Goal: Transaction & Acquisition: Book appointment/travel/reservation

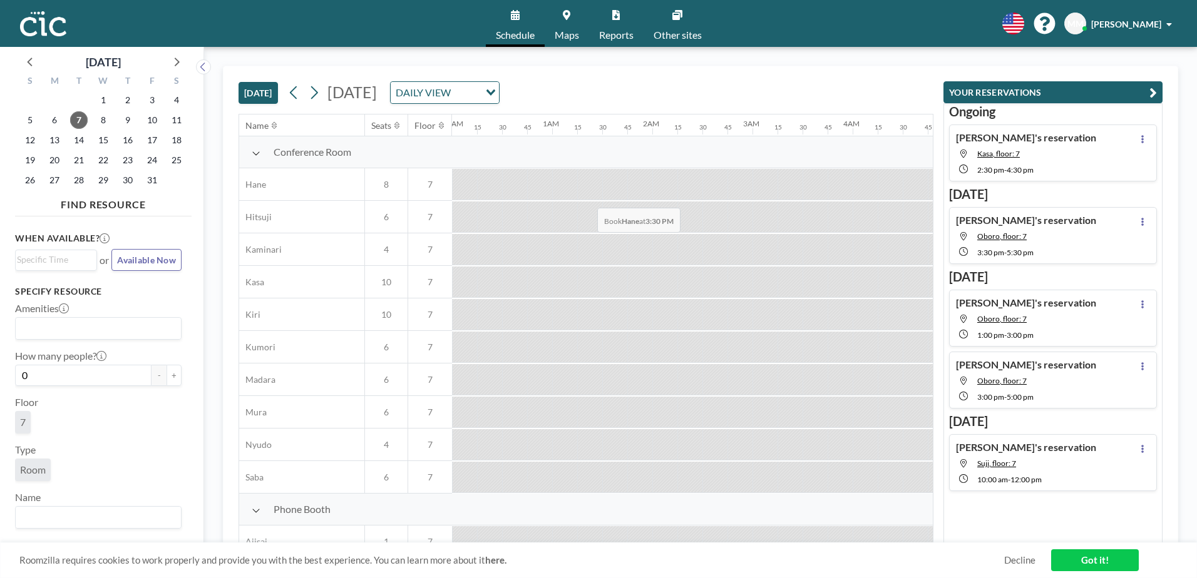
scroll to position [0, 1427]
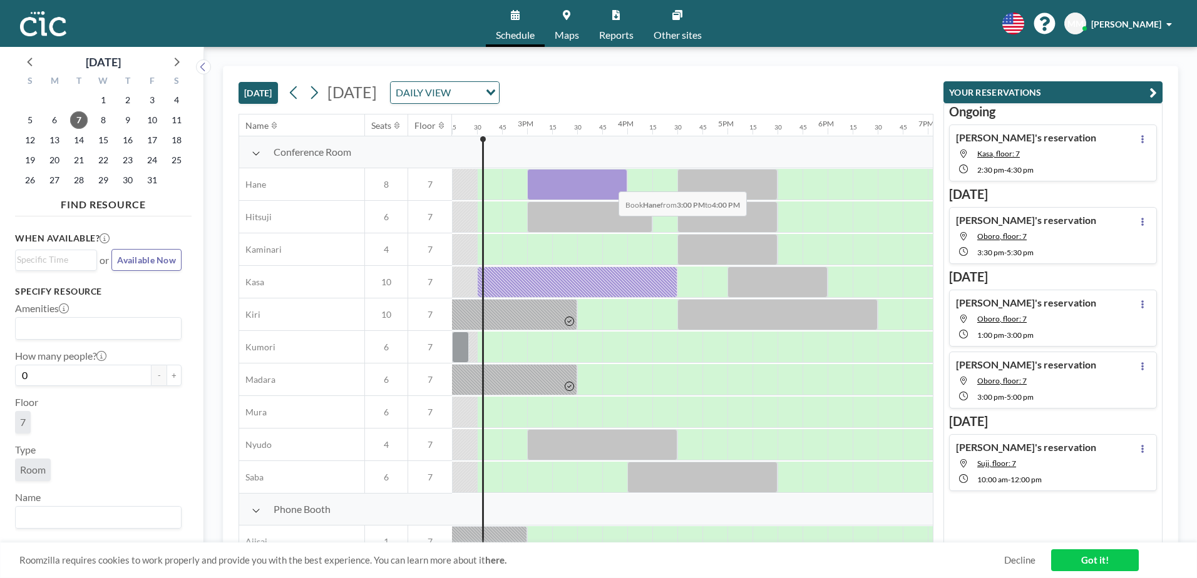
drag, startPoint x: 547, startPoint y: 183, endPoint x: 608, endPoint y: 182, distance: 61.3
click at [608, 182] on div at bounding box center [577, 184] width 100 height 31
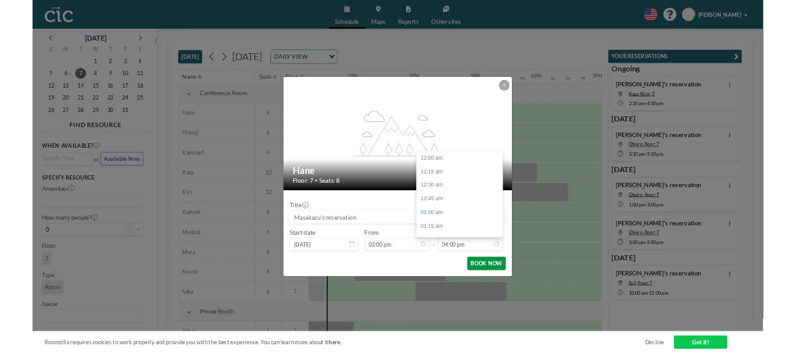
scroll to position [1426, 0]
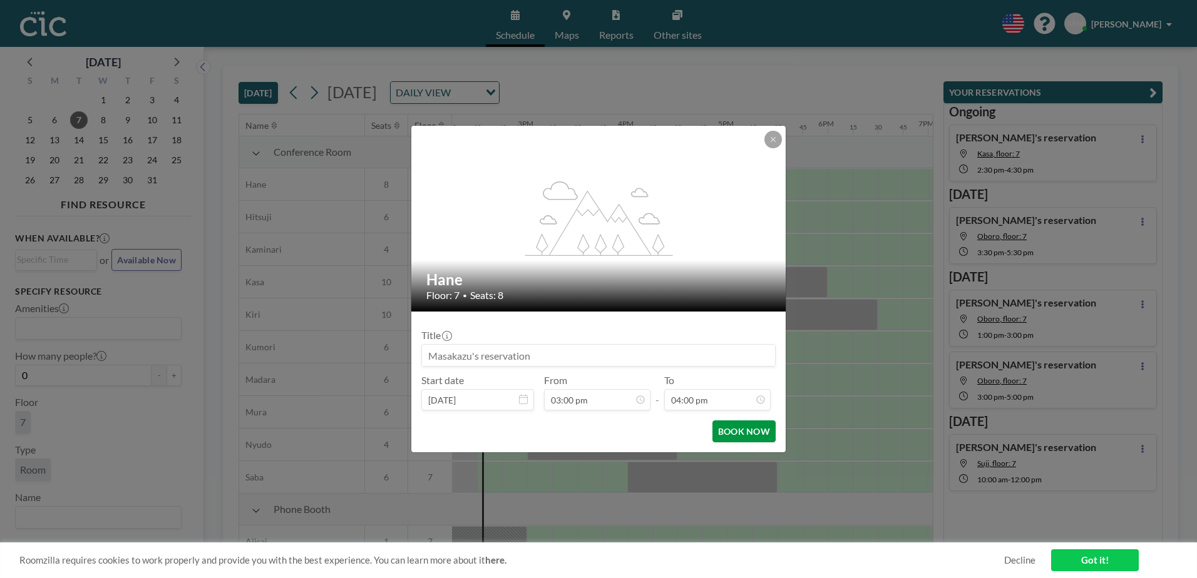
click at [729, 429] on button "BOOK NOW" at bounding box center [743, 432] width 63 height 22
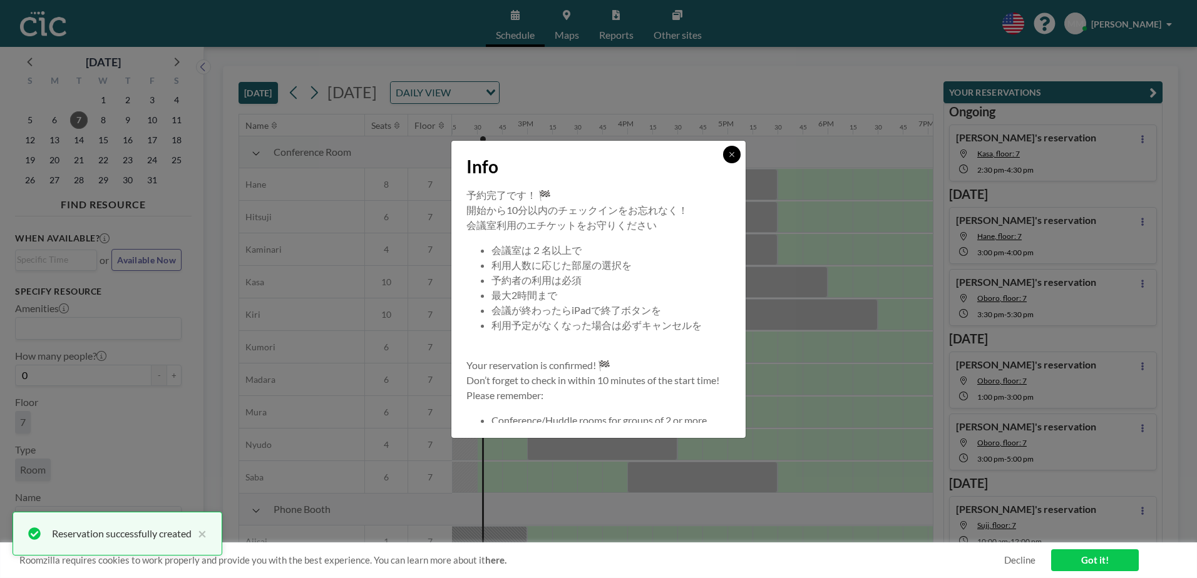
click at [731, 153] on icon at bounding box center [731, 154] width 4 height 4
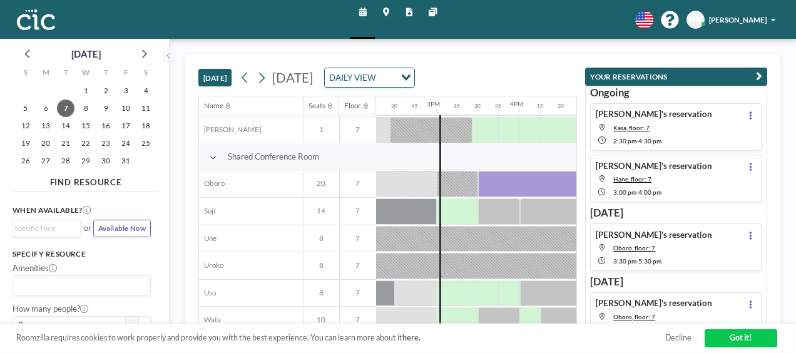
scroll to position [775, 1189]
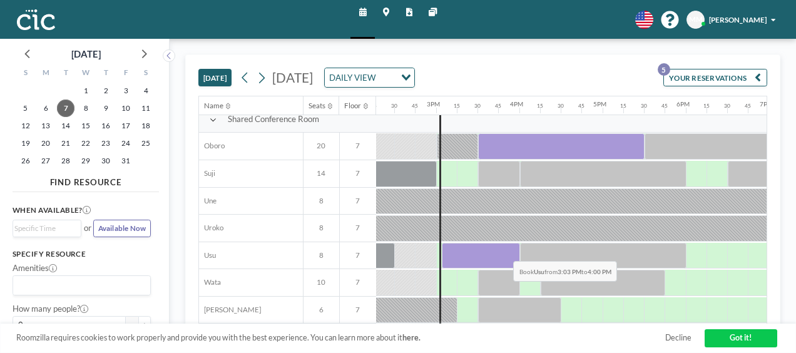
drag, startPoint x: 459, startPoint y: 252, endPoint x: 508, endPoint y: 250, distance: 49.5
click at [508, 250] on div at bounding box center [481, 256] width 78 height 26
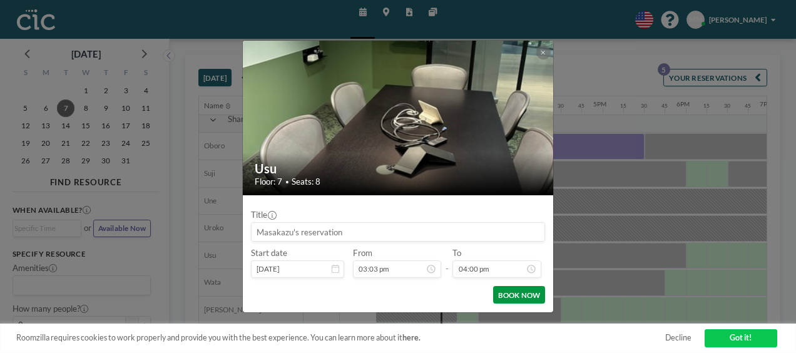
click at [528, 297] on button "BOOK NOW" at bounding box center [519, 295] width 52 height 18
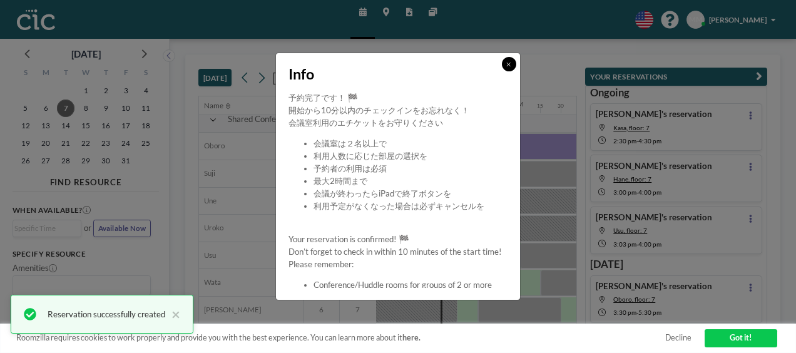
click at [511, 67] on button at bounding box center [509, 64] width 14 height 14
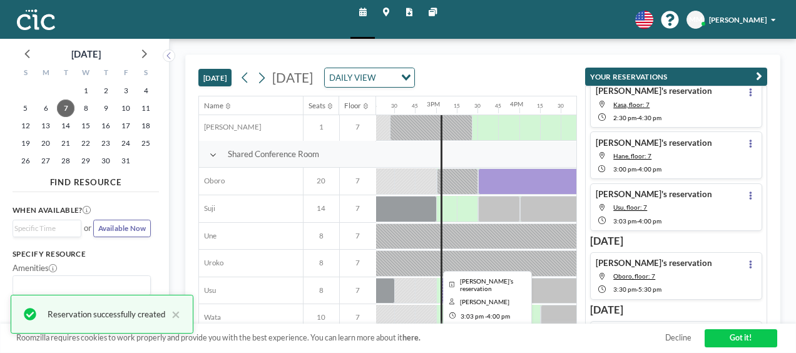
scroll to position [741, 1189]
